Goal: Transaction & Acquisition: Purchase product/service

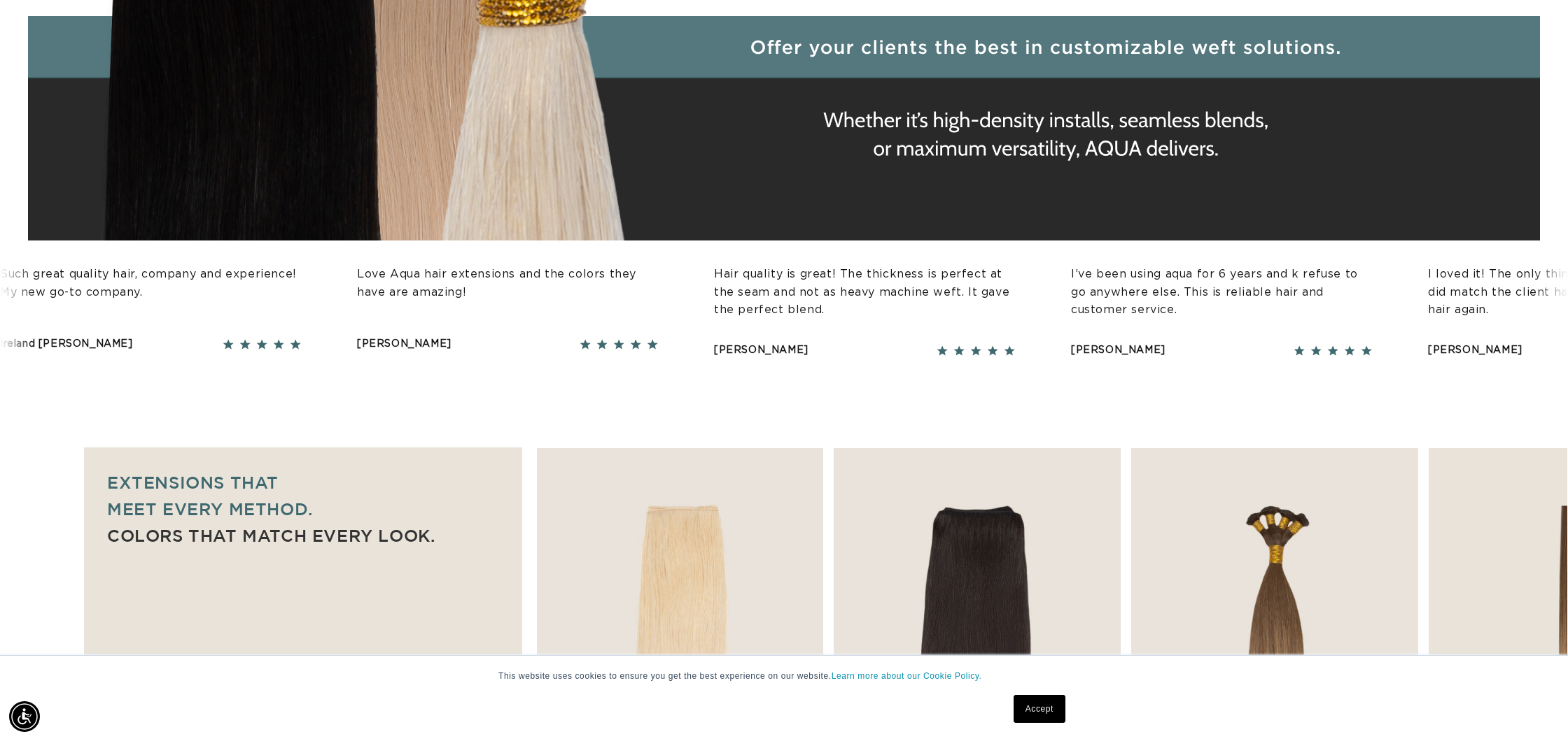
scroll to position [594, 0]
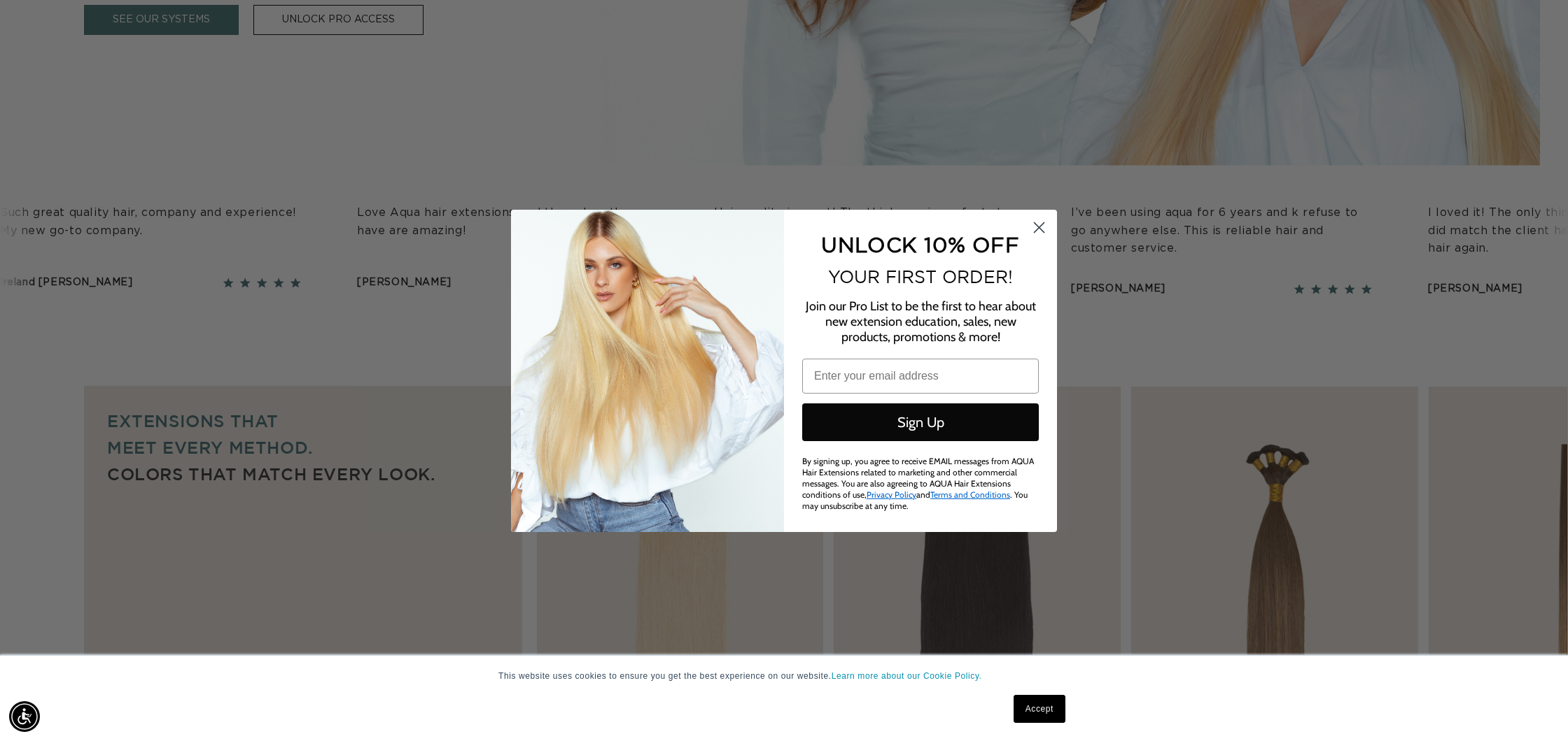
click at [1039, 228] on circle "Close dialog" at bounding box center [1039, 227] width 23 height 23
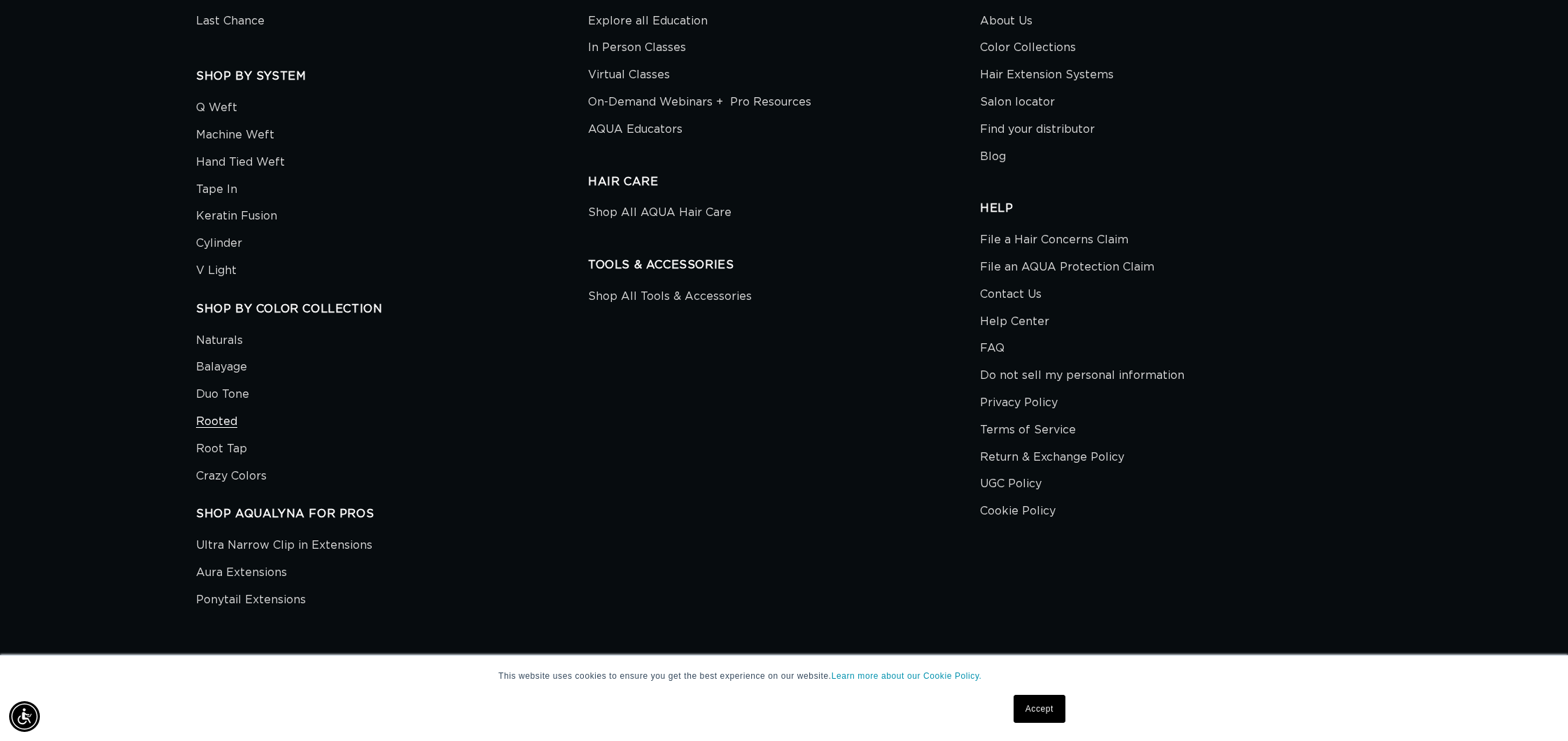
scroll to position [0, 2489]
click at [228, 409] on link "Rooted" at bounding box center [216, 422] width 42 height 27
click at [225, 364] on link "Balayage" at bounding box center [221, 367] width 51 height 27
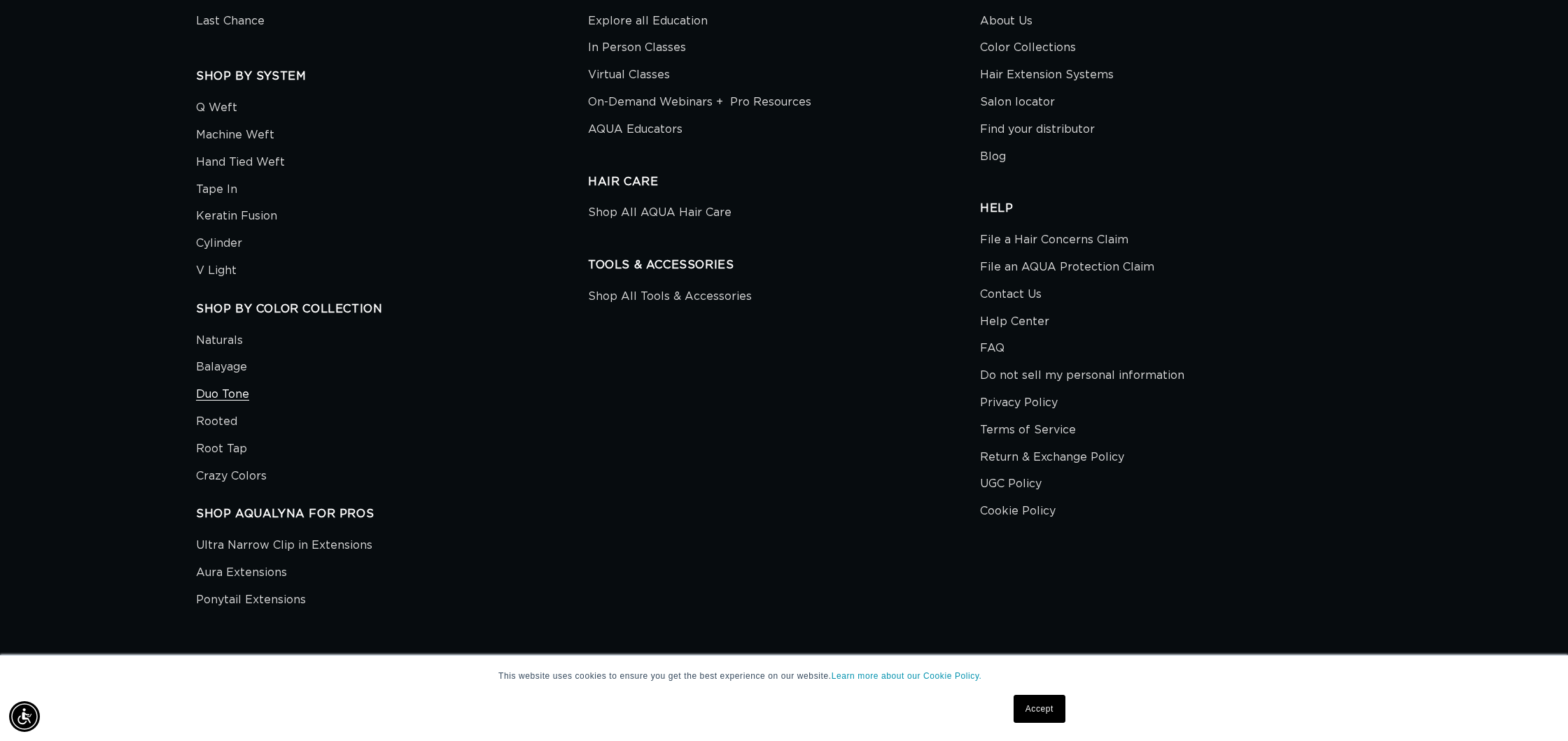
click at [217, 382] on link "Duo Tone" at bounding box center [222, 395] width 53 height 27
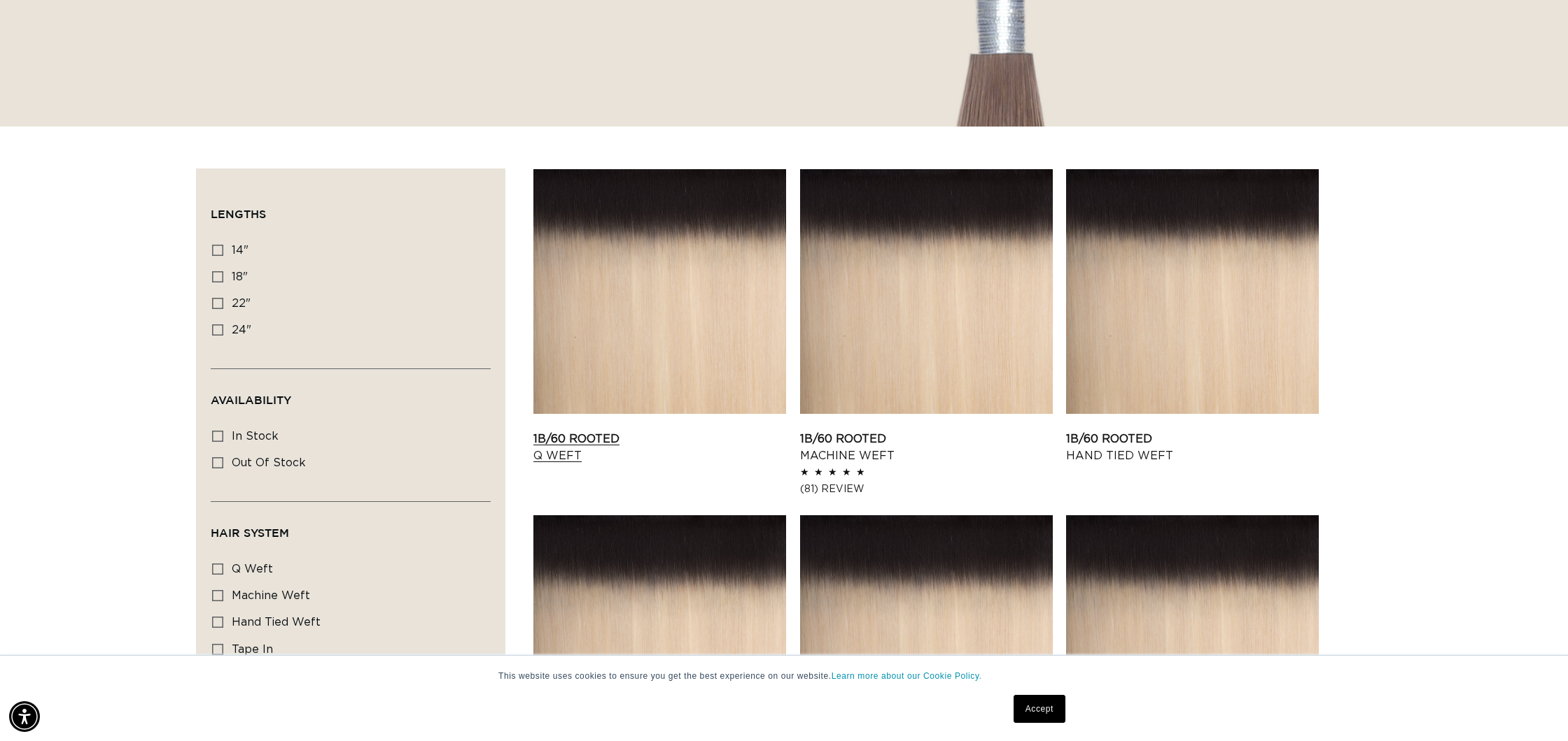
scroll to position [0, 2489]
click at [612, 431] on link "1B/60 Rooted Q Weft" at bounding box center [659, 448] width 253 height 34
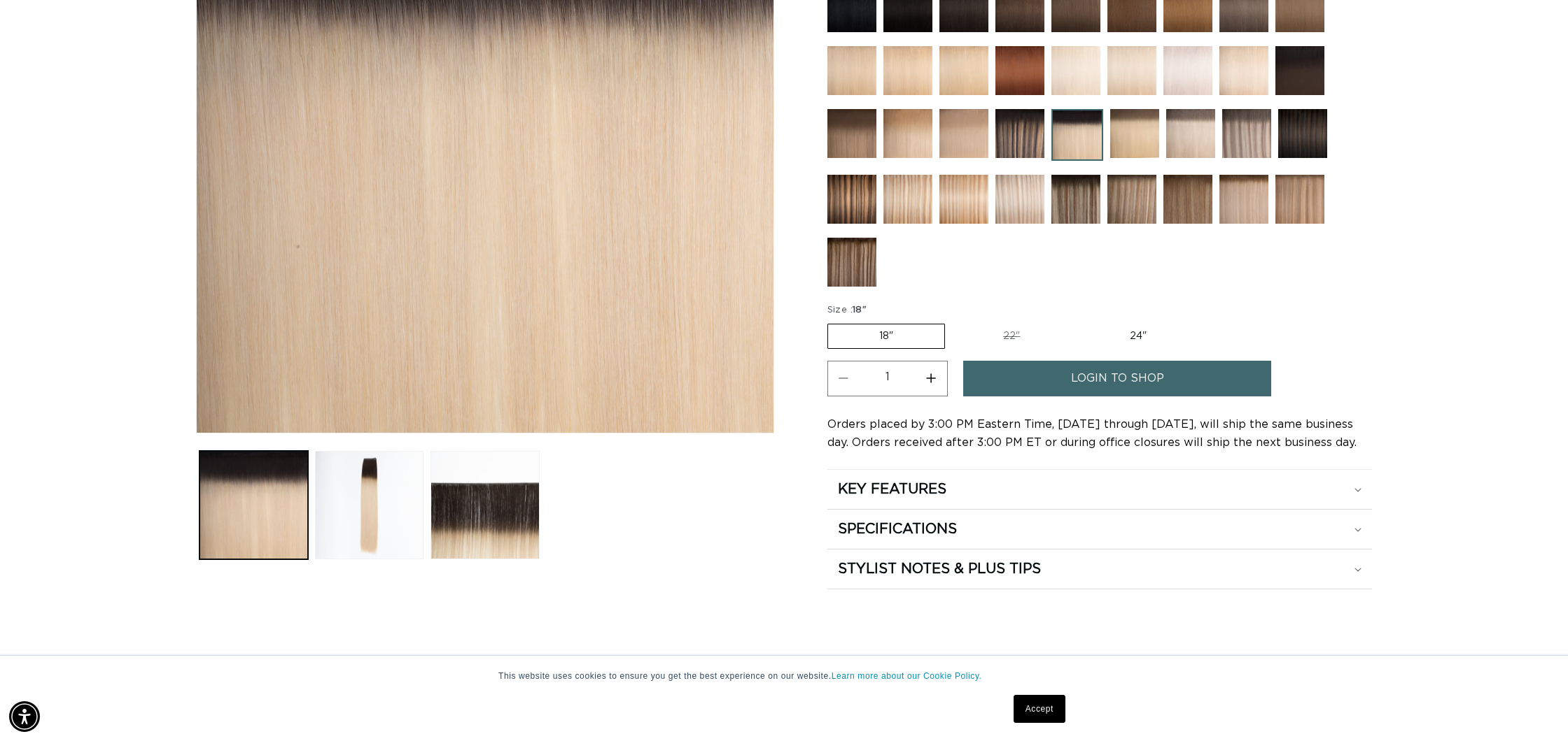
scroll to position [0, 1244]
click at [1172, 336] on label "24" Variant sold out or unavailable" at bounding box center [1138, 336] width 119 height 24
click at [1079, 322] on input "24" Variant sold out or unavailable" at bounding box center [1078, 321] width 1 height 1
radio input "true"
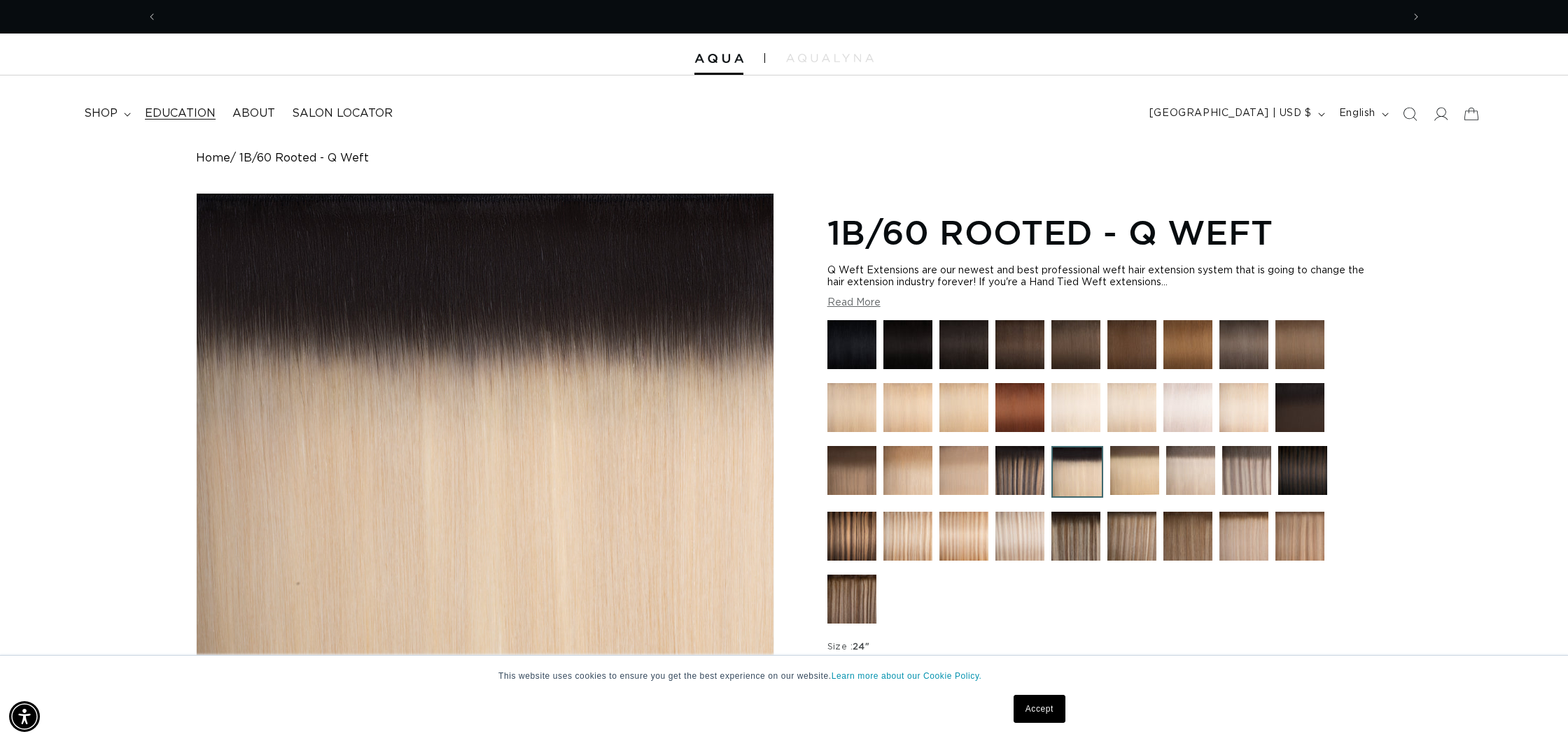
scroll to position [0, 0]
click at [150, 15] on icon "Previous announcement" at bounding box center [152, 16] width 5 height 15
drag, startPoint x: 1047, startPoint y: 696, endPoint x: 1039, endPoint y: 663, distance: 34.0
click at [1047, 696] on link "Accept" at bounding box center [1039, 709] width 51 height 28
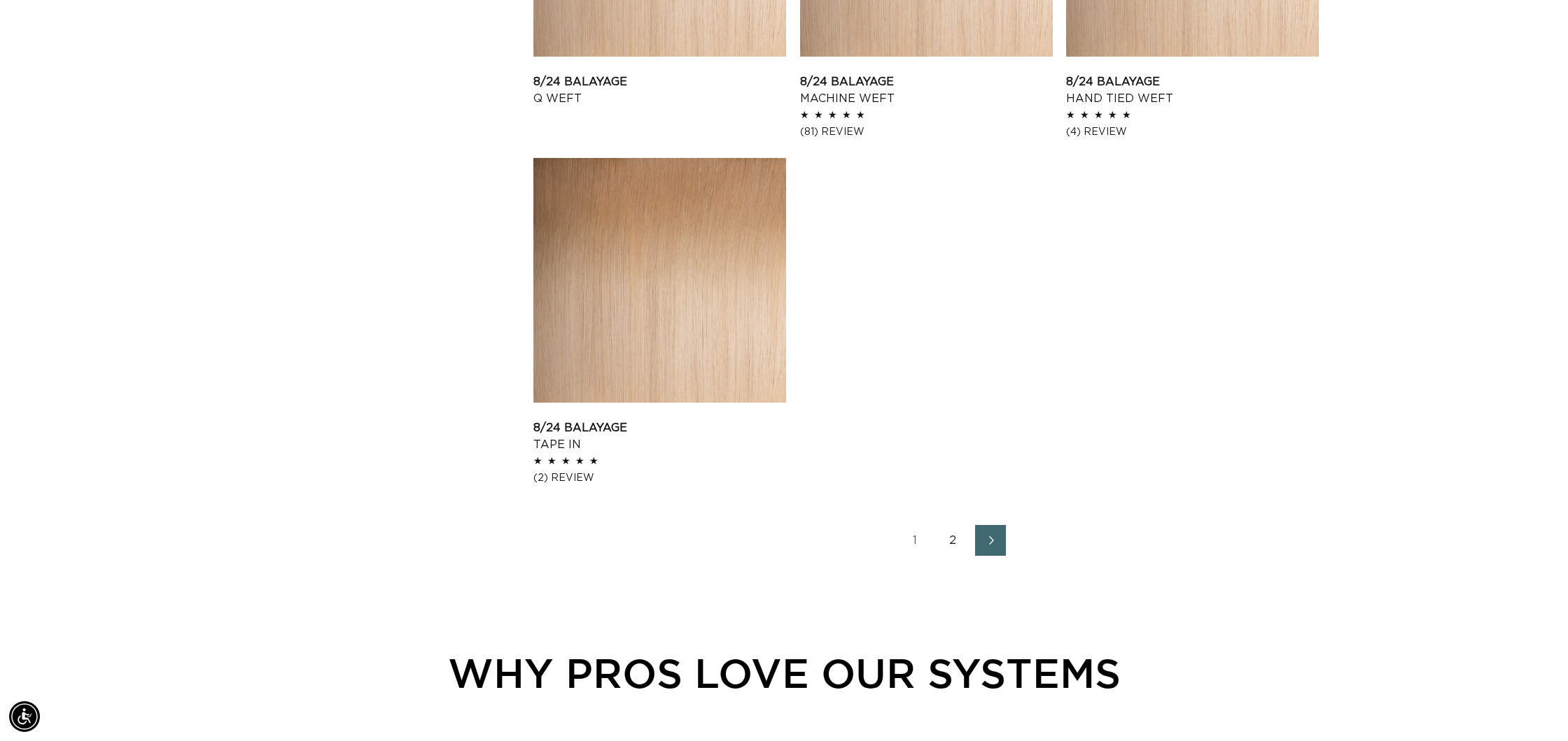
scroll to position [0, 2489]
click at [952, 533] on link "2" at bounding box center [953, 540] width 31 height 31
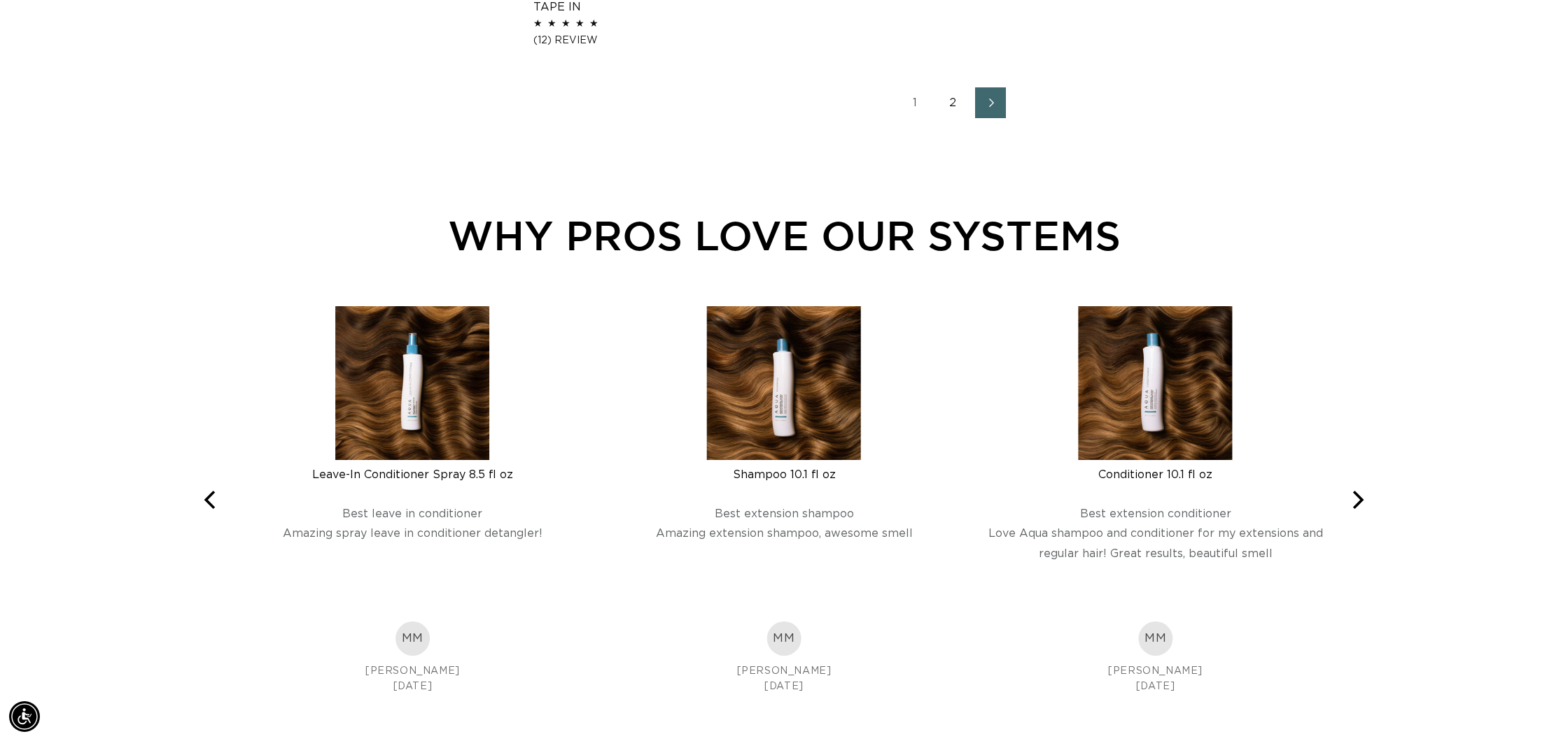
scroll to position [2514, 0]
click at [954, 96] on link "2" at bounding box center [953, 103] width 31 height 31
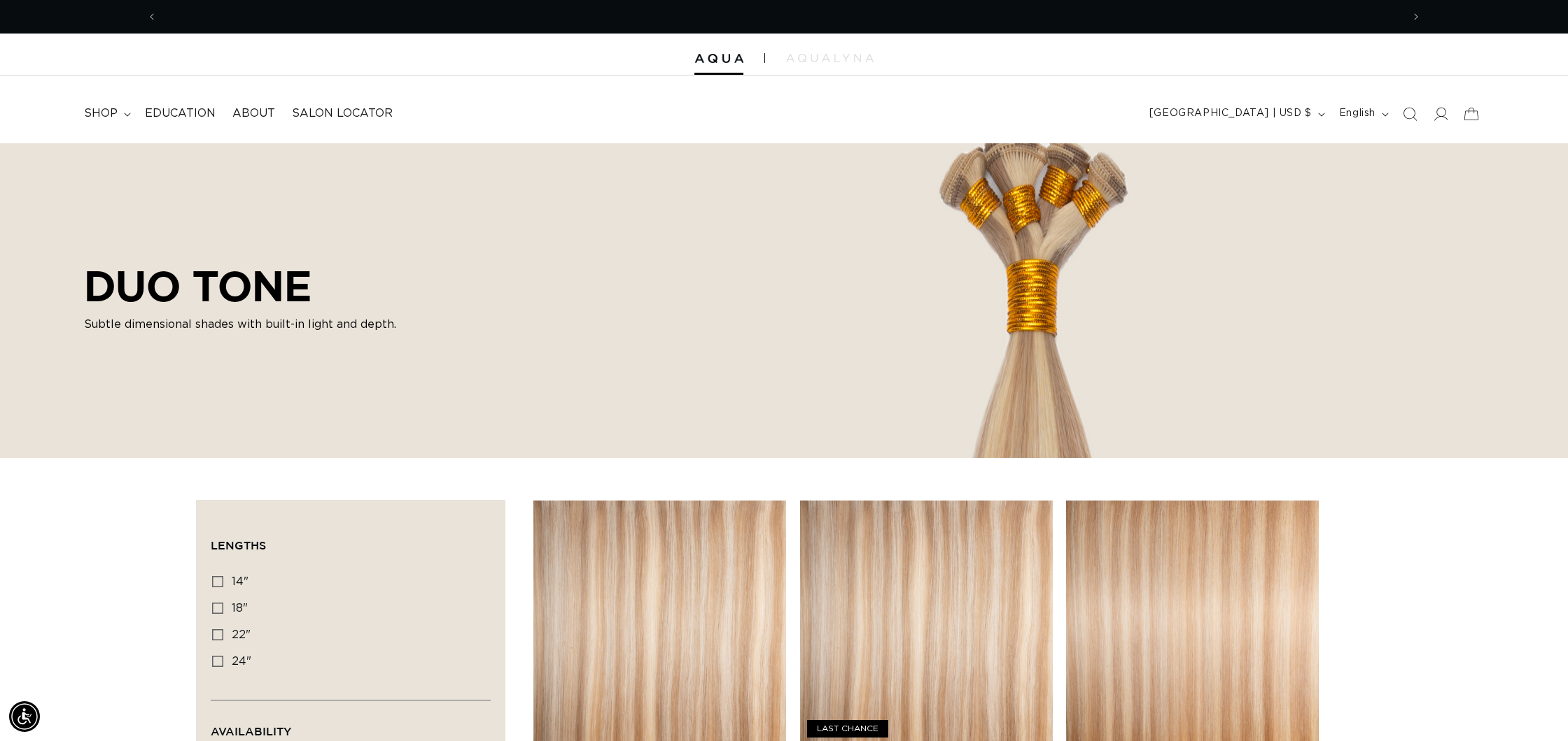
scroll to position [0, 2489]
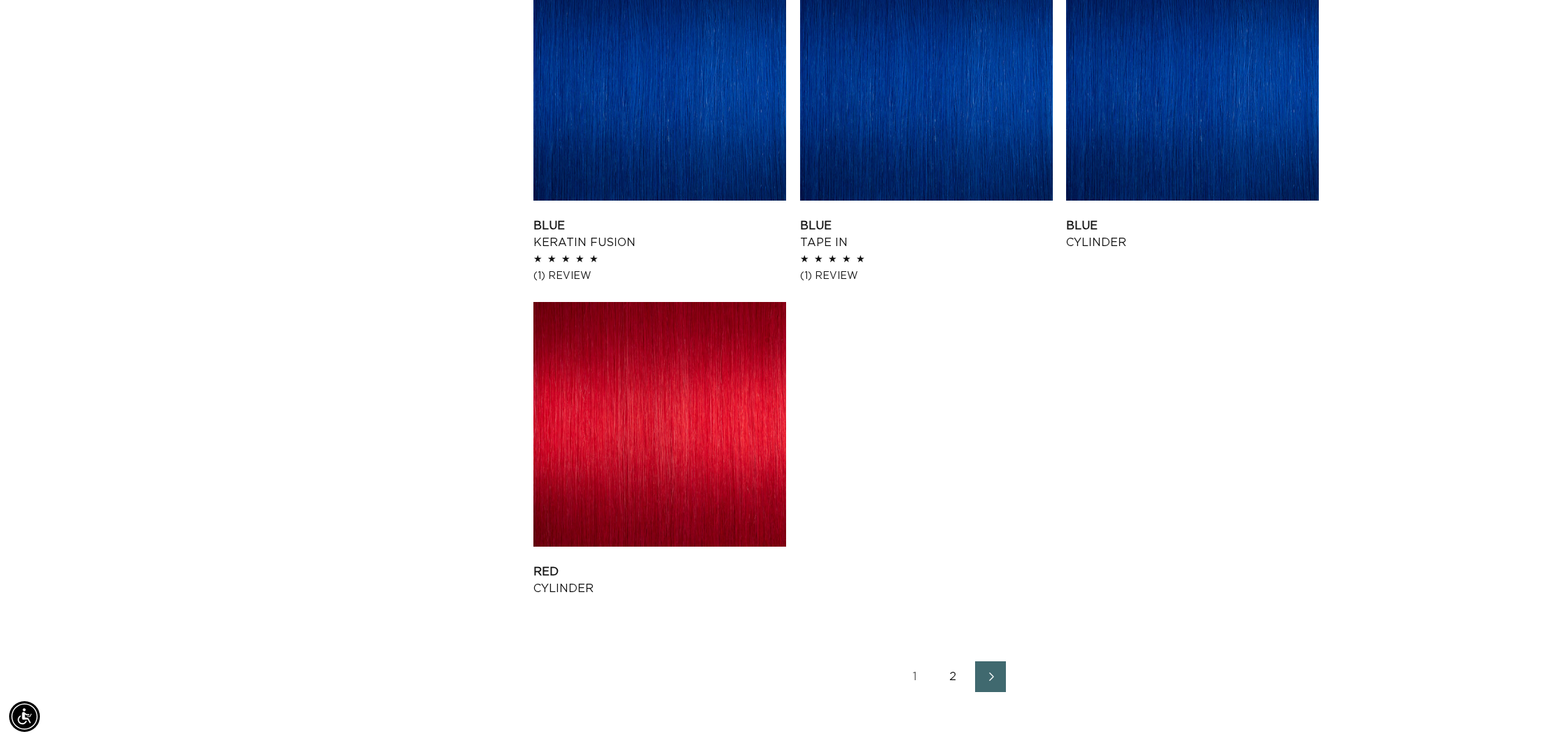
click at [952, 672] on link "2" at bounding box center [953, 677] width 31 height 31
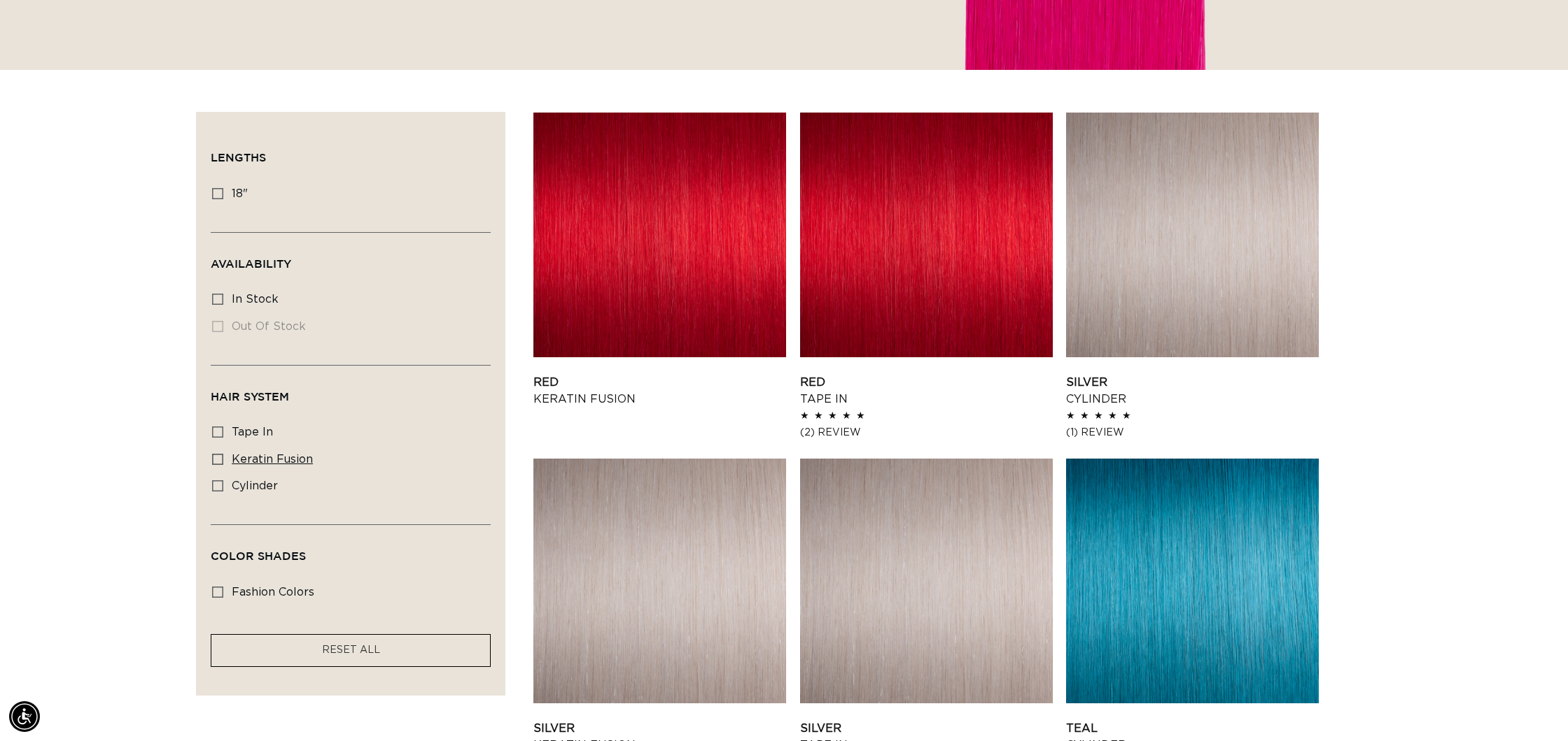
scroll to position [0, 1244]
click at [218, 456] on icon at bounding box center [218, 460] width 12 height 12
click at [218, 456] on input "keratin fusion keratin fusion (8 products)" at bounding box center [218, 460] width 12 height 12
checkbox input "true"
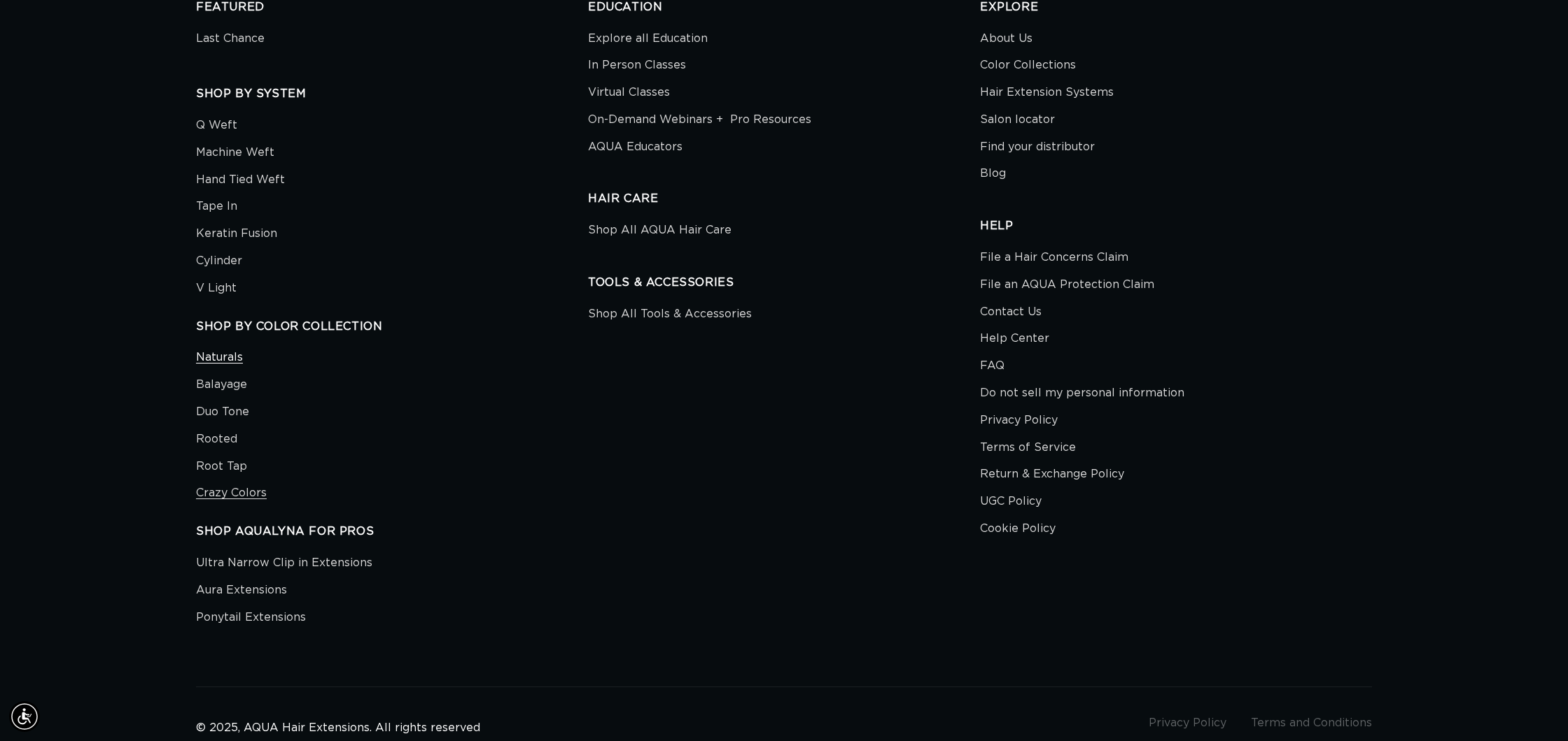
click at [229, 358] on link "Naturals" at bounding box center [219, 359] width 47 height 24
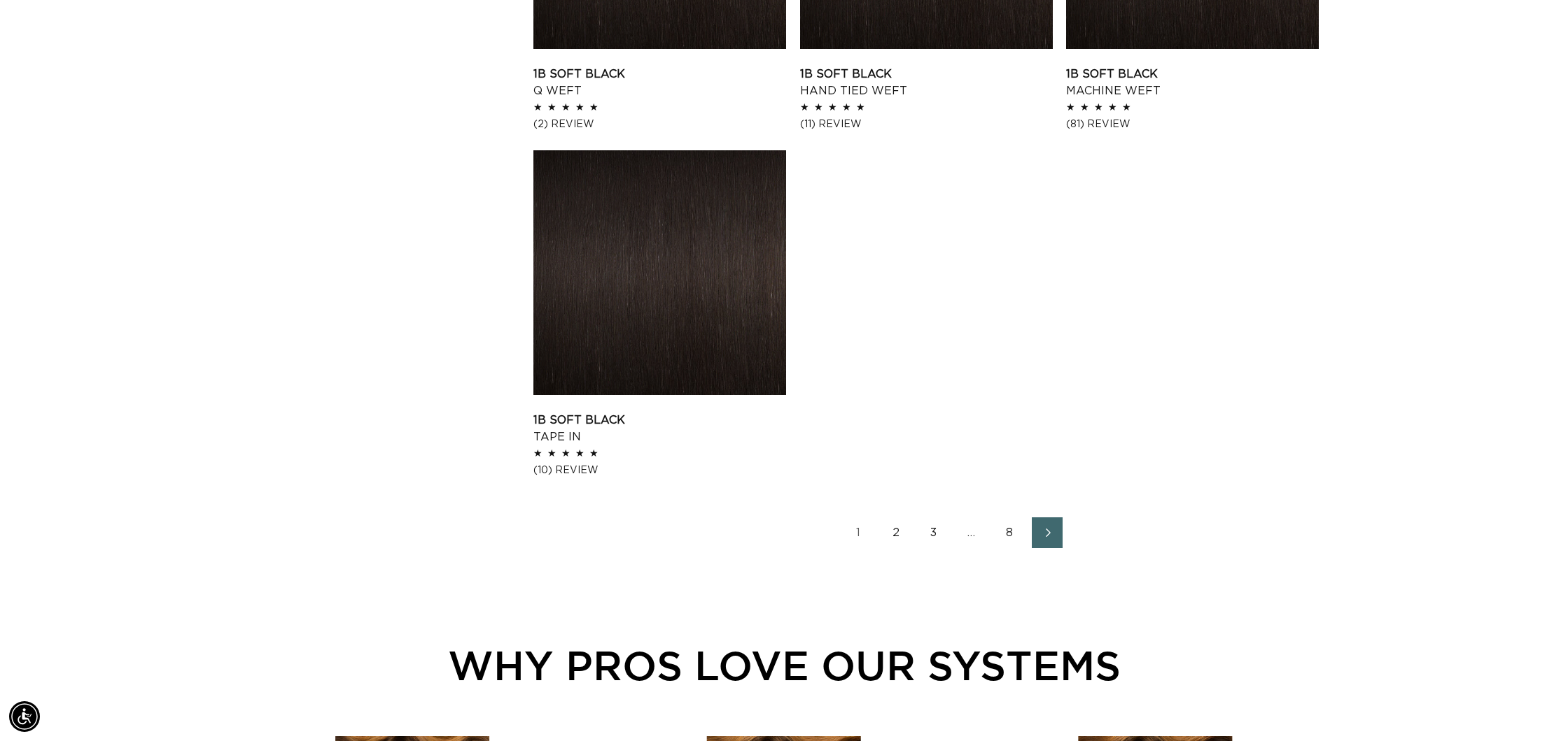
click at [898, 534] on link "2" at bounding box center [895, 533] width 31 height 31
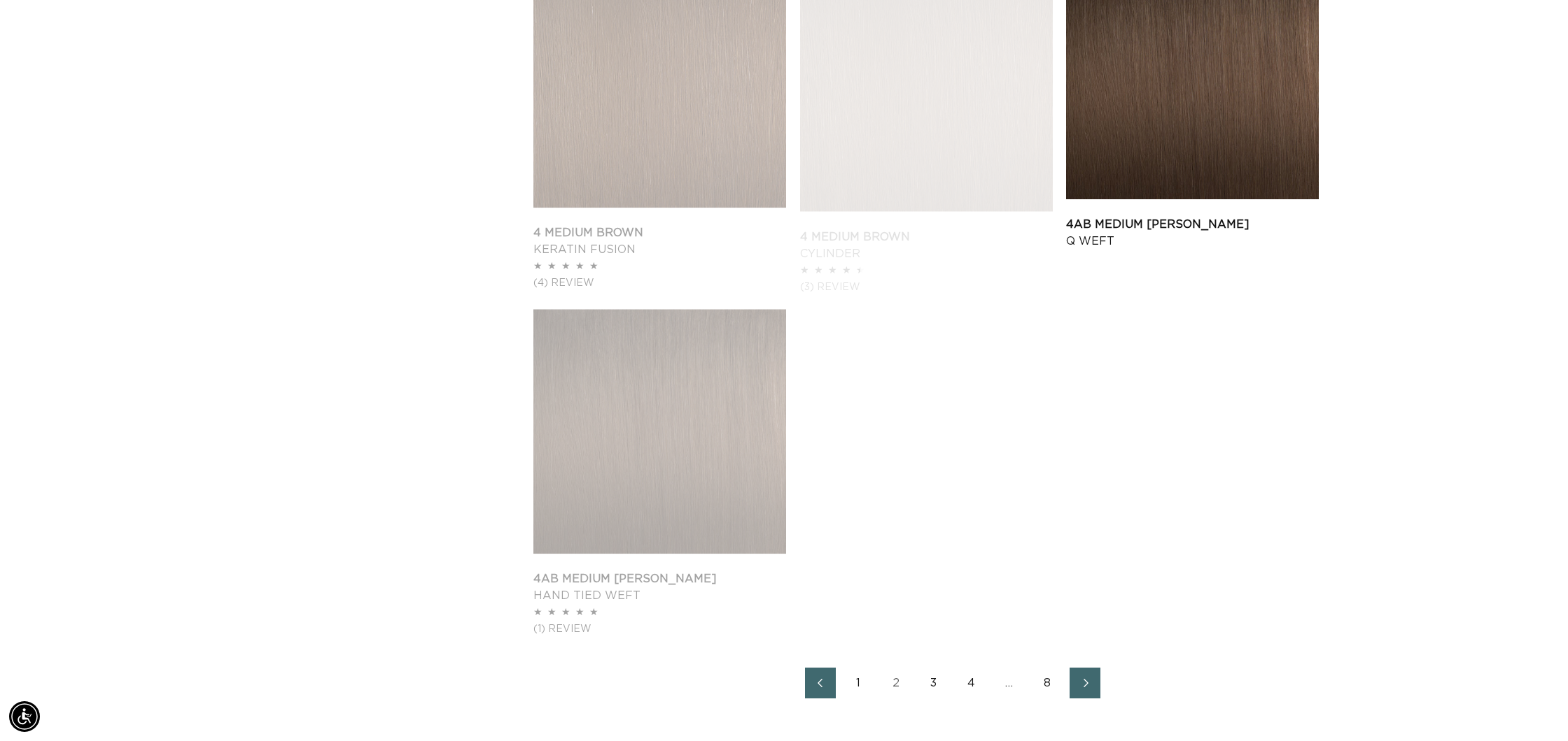
scroll to position [1996, 0]
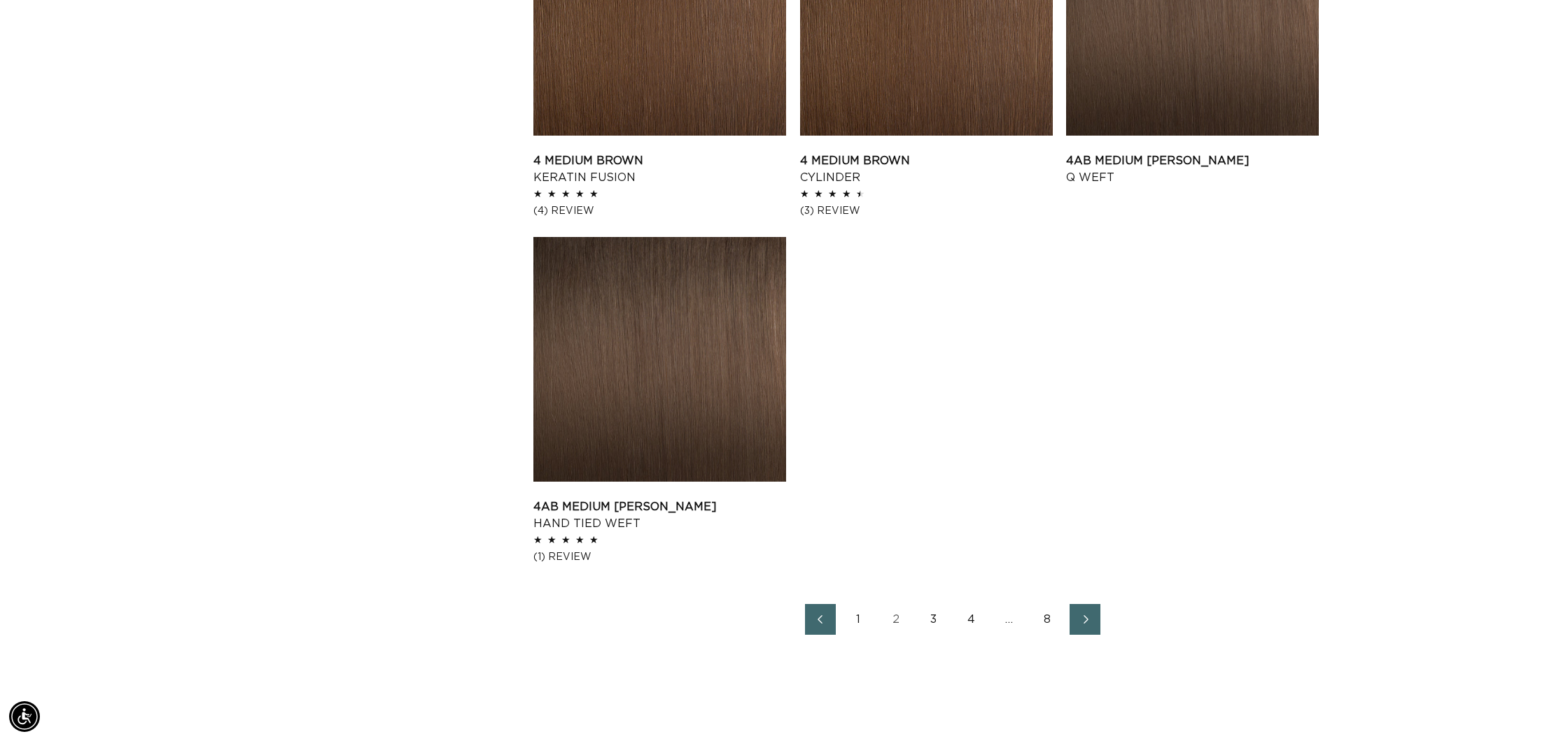
click at [931, 619] on link "3" at bounding box center [933, 620] width 31 height 31
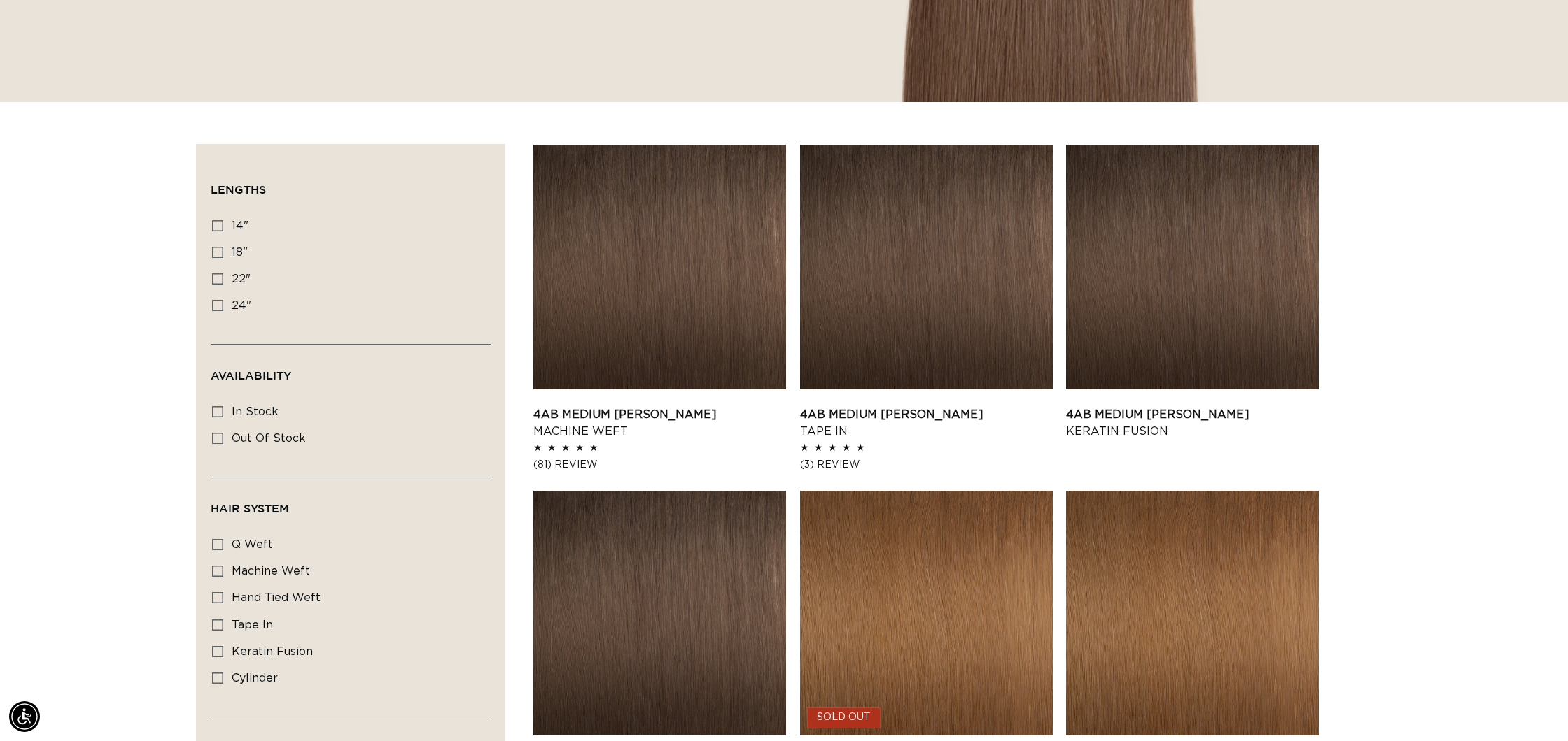
scroll to position [0, 1244]
